Goal: Find specific page/section: Find specific page/section

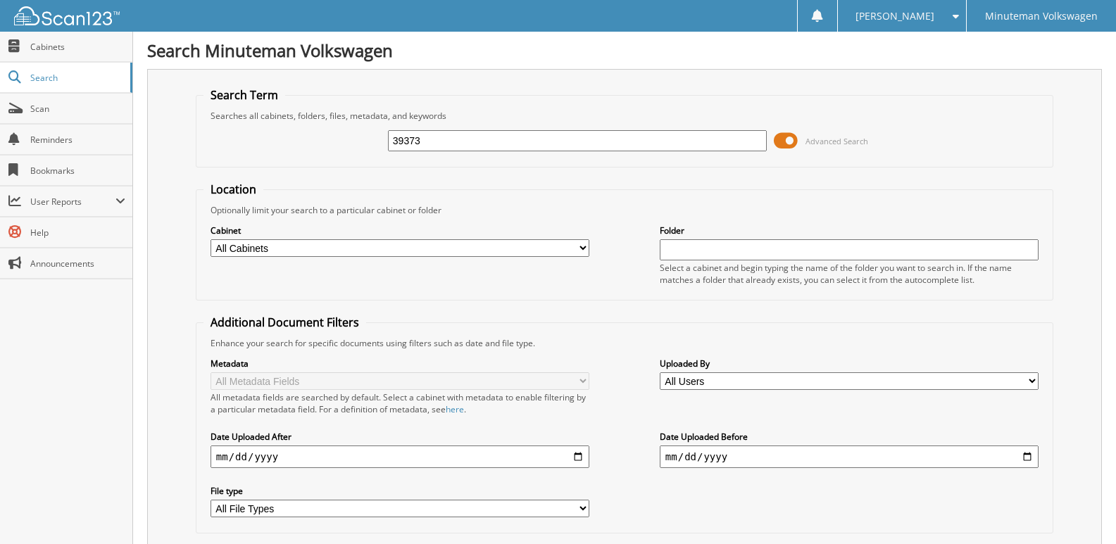
type input "39373"
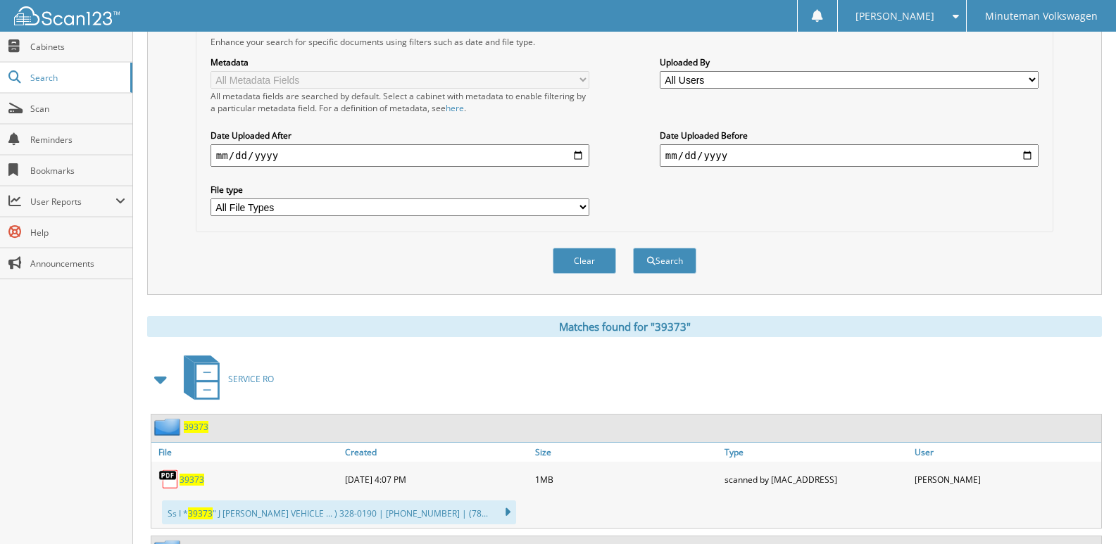
scroll to position [423, 0]
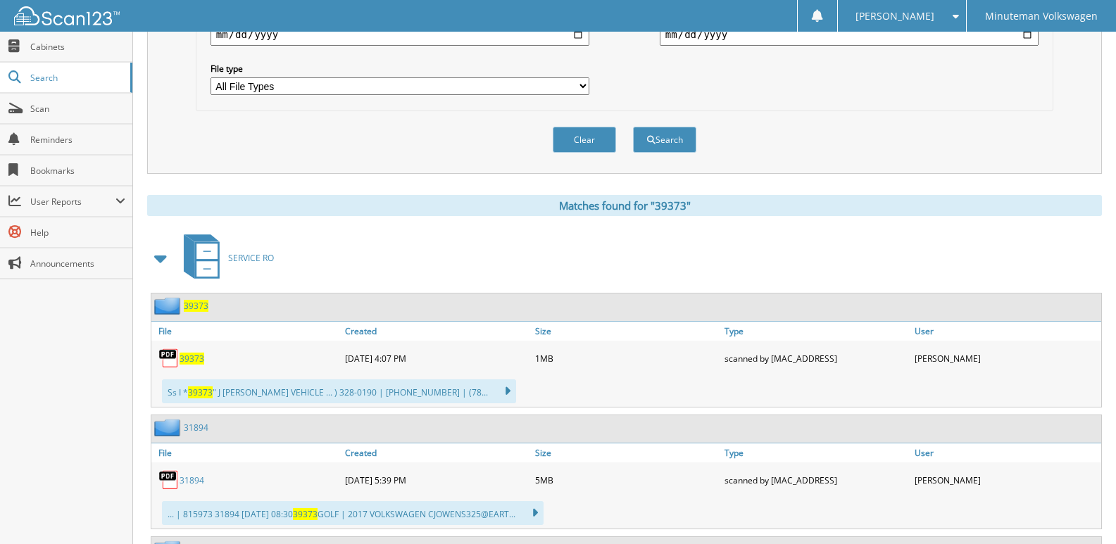
drag, startPoint x: 184, startPoint y: 358, endPoint x: 270, endPoint y: 313, distance: 97.3
click at [184, 357] on span "39373" at bounding box center [192, 359] width 25 height 12
